Goal: Task Accomplishment & Management: Complete application form

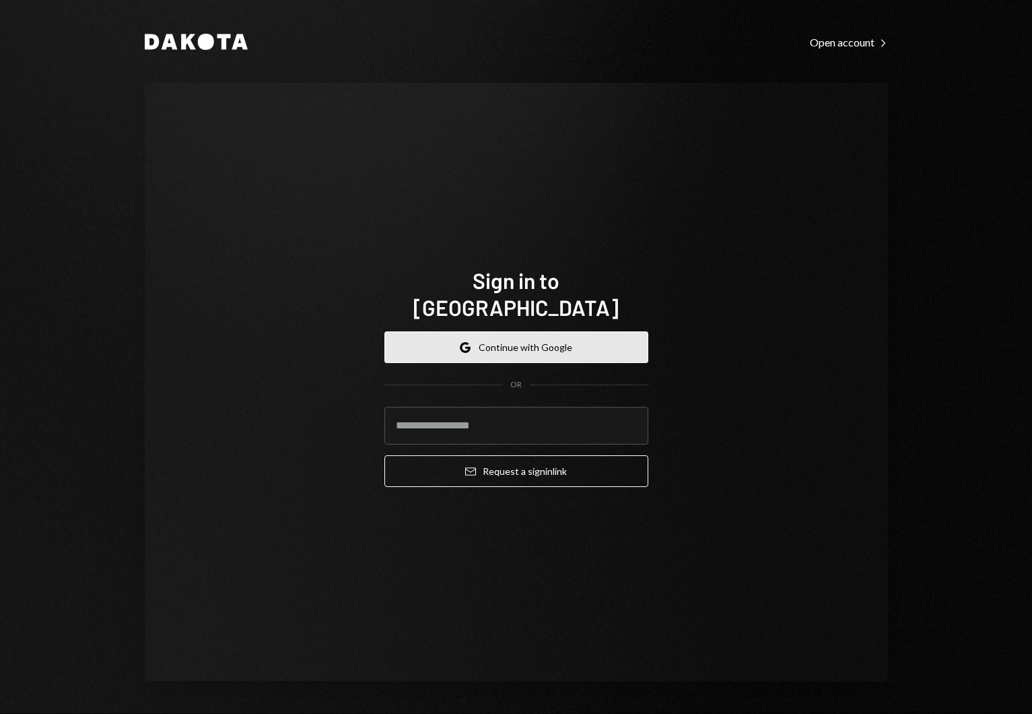
click at [478, 336] on button "Google Continue with Google" at bounding box center [516, 347] width 264 height 32
